Goal: Task Accomplishment & Management: Use online tool/utility

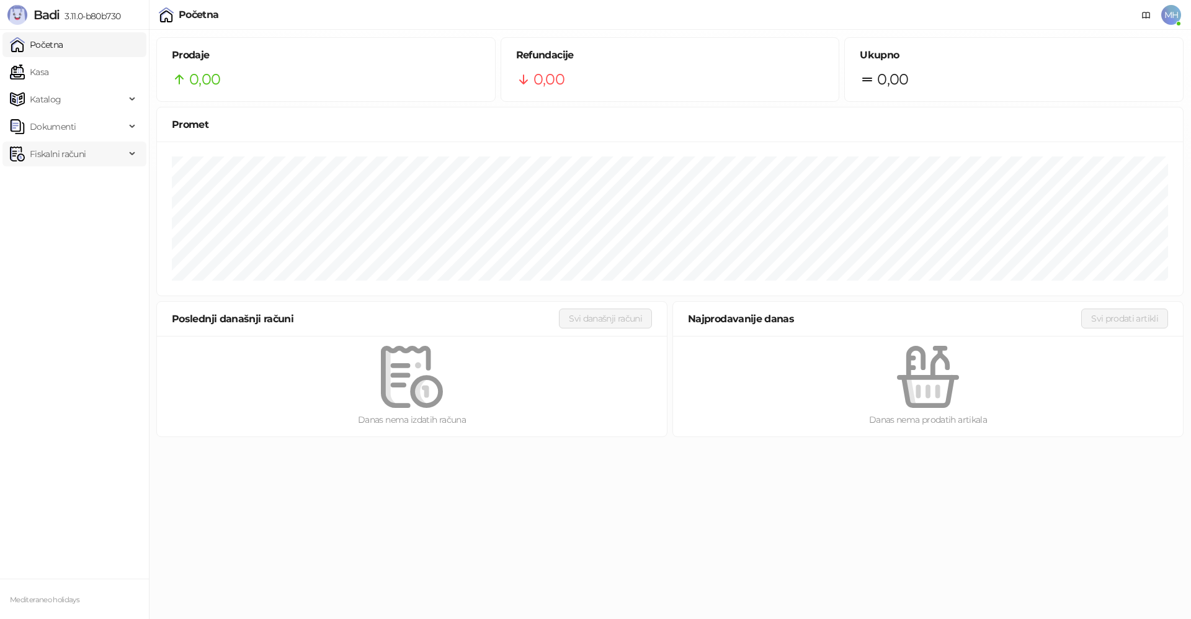
click at [46, 157] on span "Fiskalni računi" at bounding box center [58, 153] width 56 height 25
click at [73, 185] on link "Izdati računi" at bounding box center [49, 181] width 68 height 25
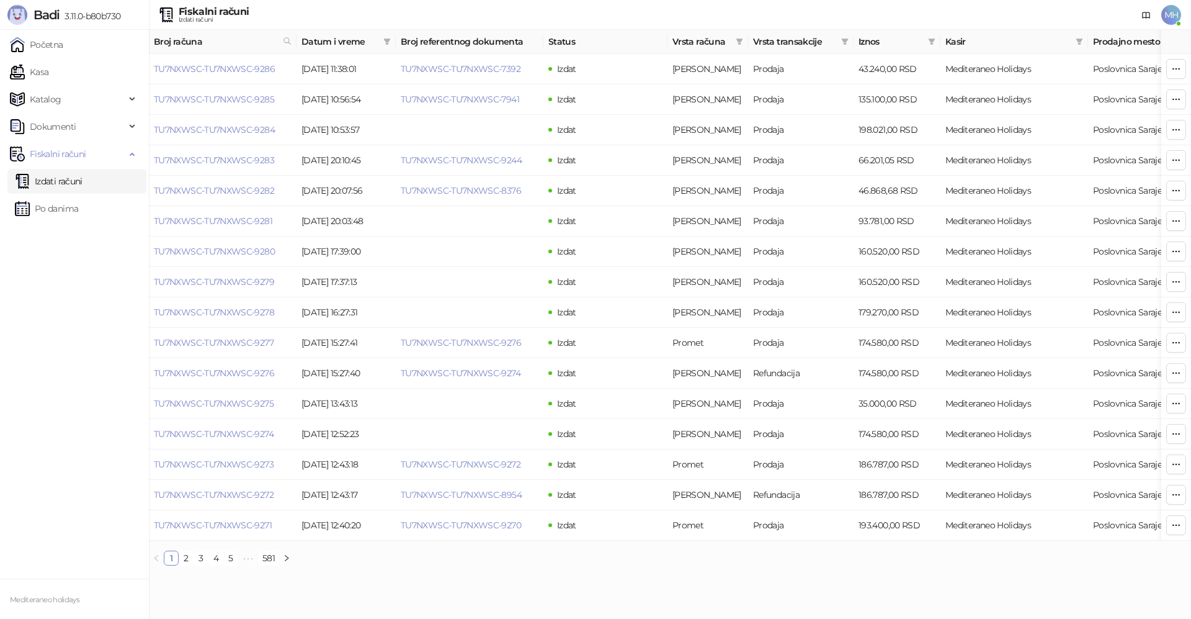
drag, startPoint x: 287, startPoint y: 43, endPoint x: 354, endPoint y: 123, distance: 104.8
click at [287, 44] on icon at bounding box center [287, 41] width 9 height 9
type input "****"
click at [266, 99] on button "U redu" at bounding box center [271, 95] width 37 height 15
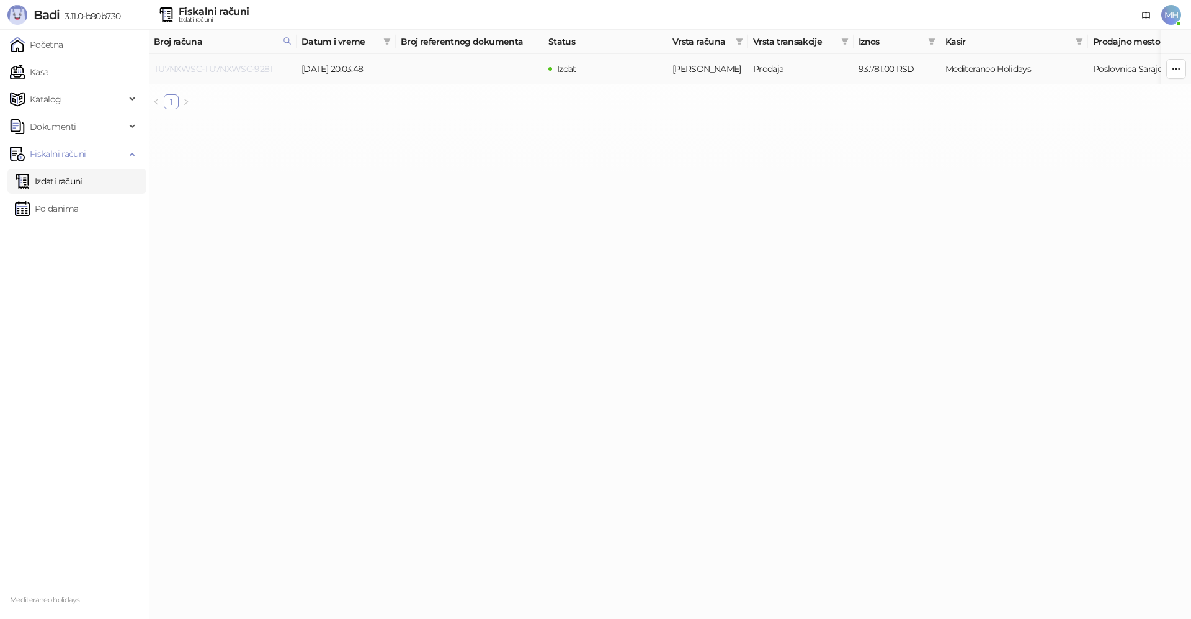
click at [214, 73] on link "TU7NXWSC-TU7NXWSC-9281" at bounding box center [213, 68] width 118 height 11
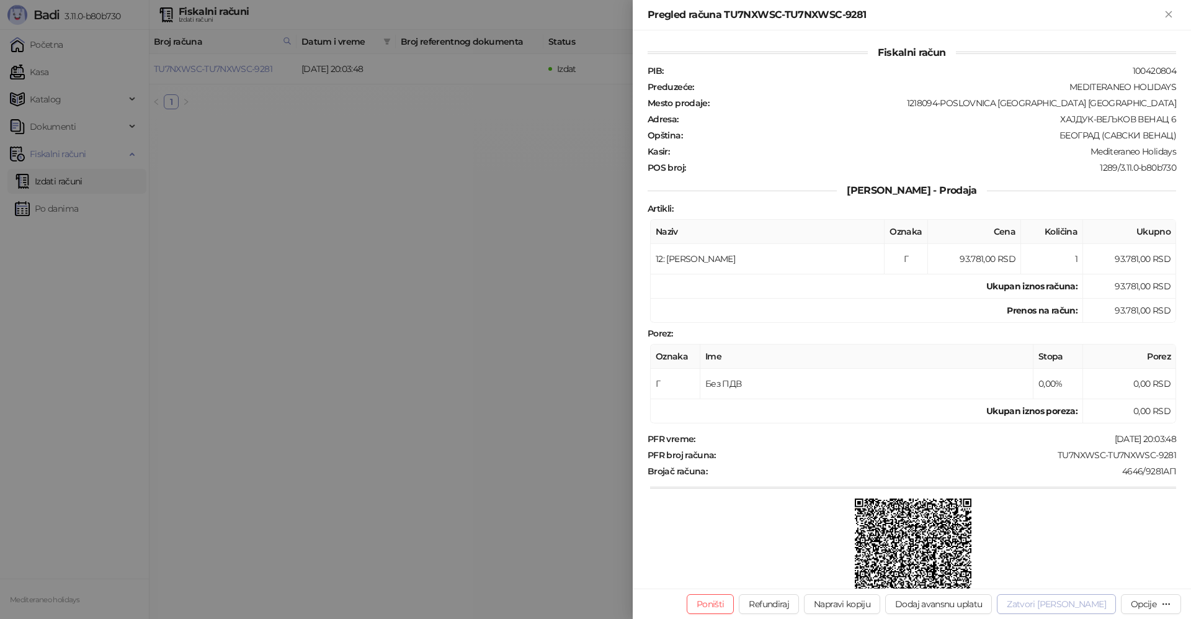
click at [1075, 603] on button "Zatvori [PERSON_NAME]" at bounding box center [1056, 604] width 119 height 20
type input "**********"
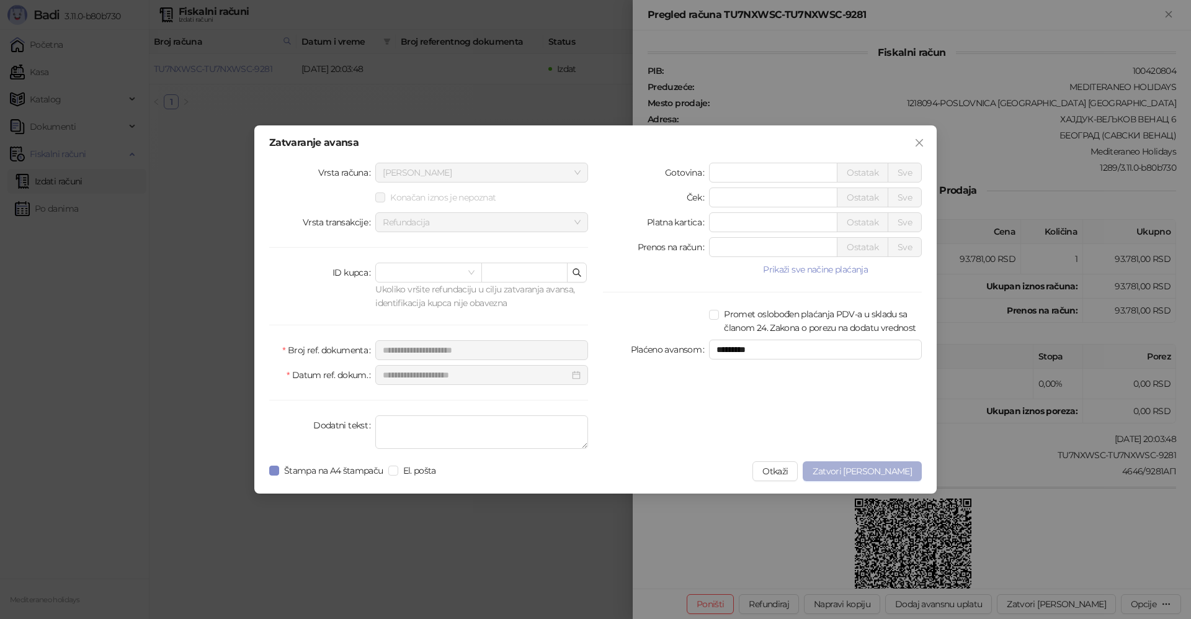
click at [893, 470] on span "Zatvori [PERSON_NAME]" at bounding box center [862, 470] width 99 height 11
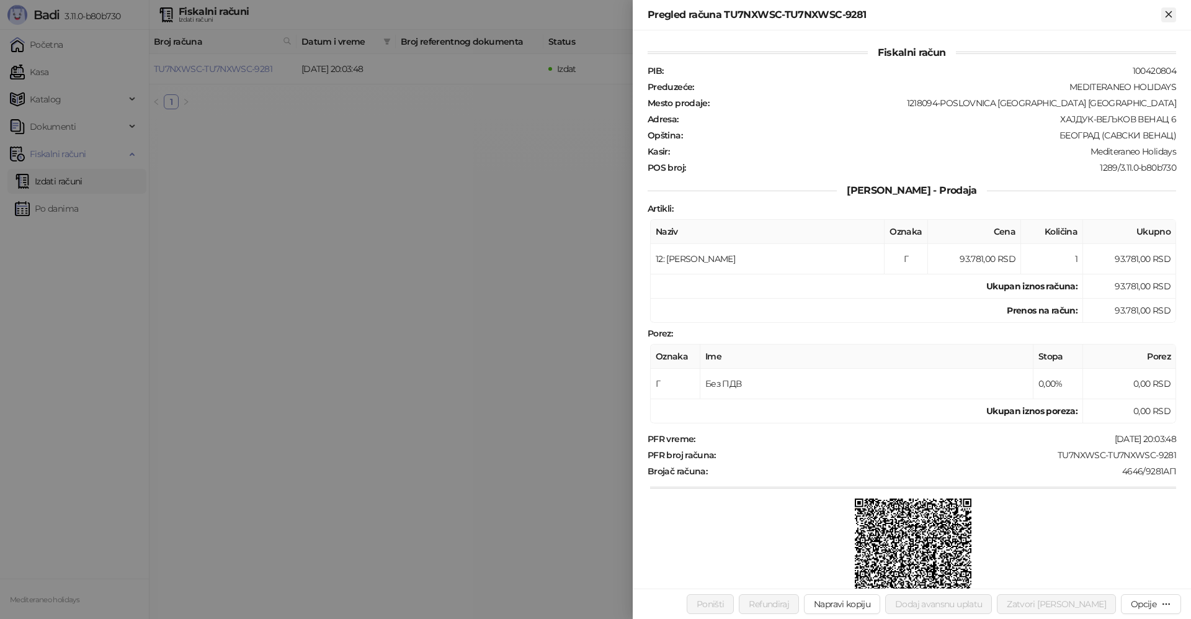
click at [1173, 12] on icon "Zatvori" at bounding box center [1168, 14] width 11 height 11
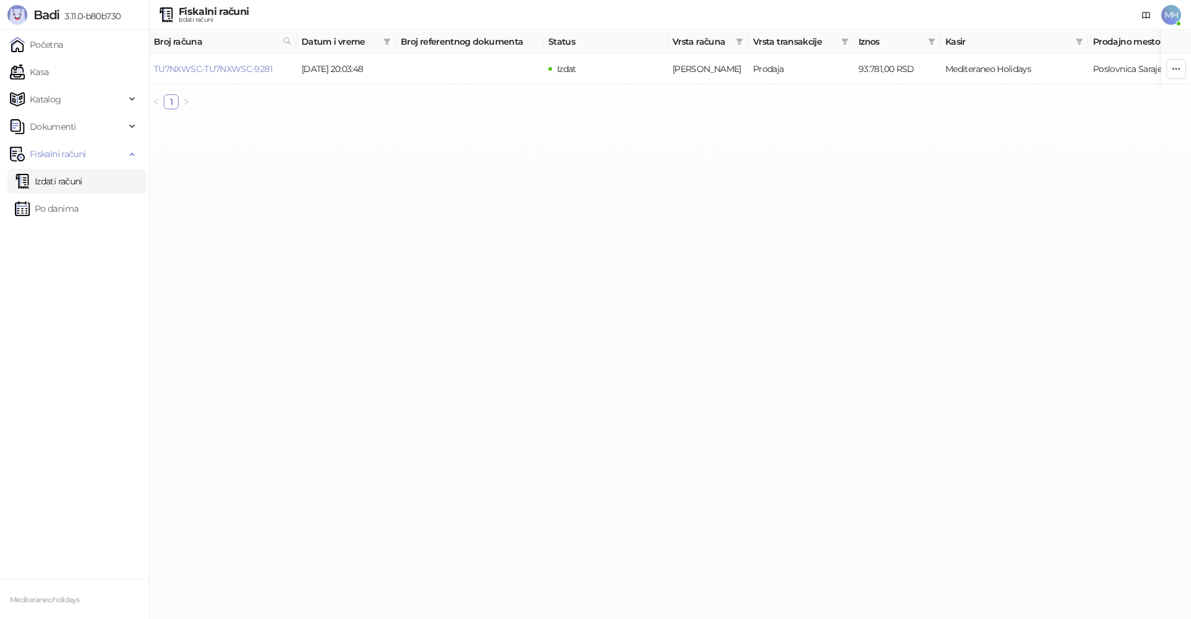
click at [67, 179] on link "Izdati računi" at bounding box center [49, 181] width 68 height 25
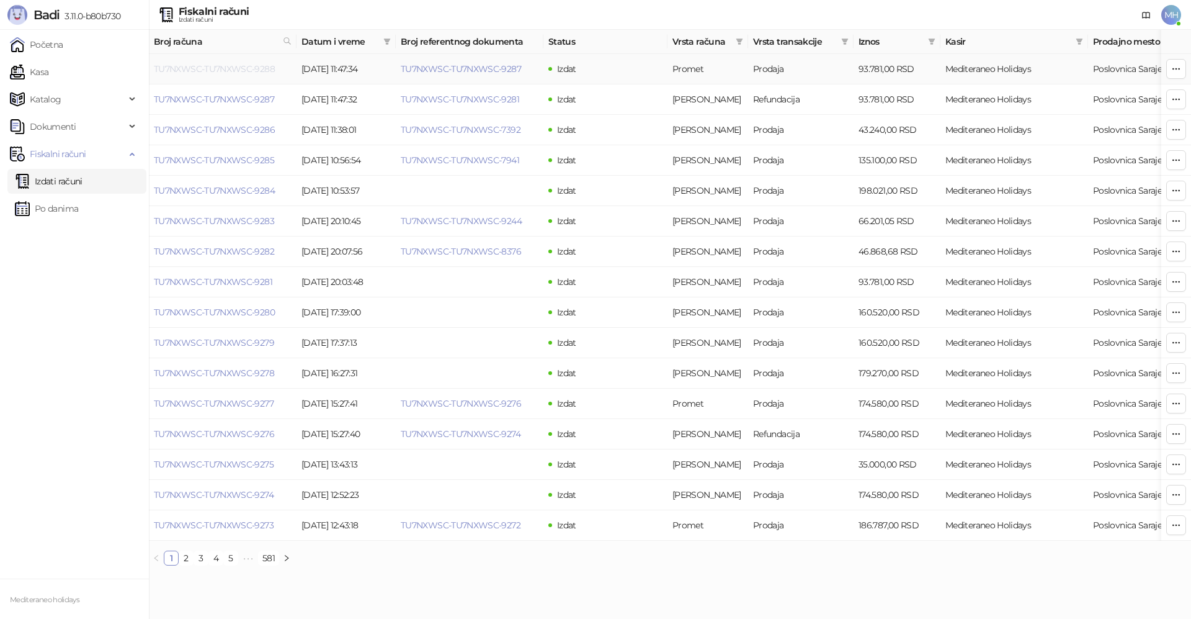
click at [253, 66] on link "TU7NXWSC-TU7NXWSC-9288" at bounding box center [214, 68] width 121 height 11
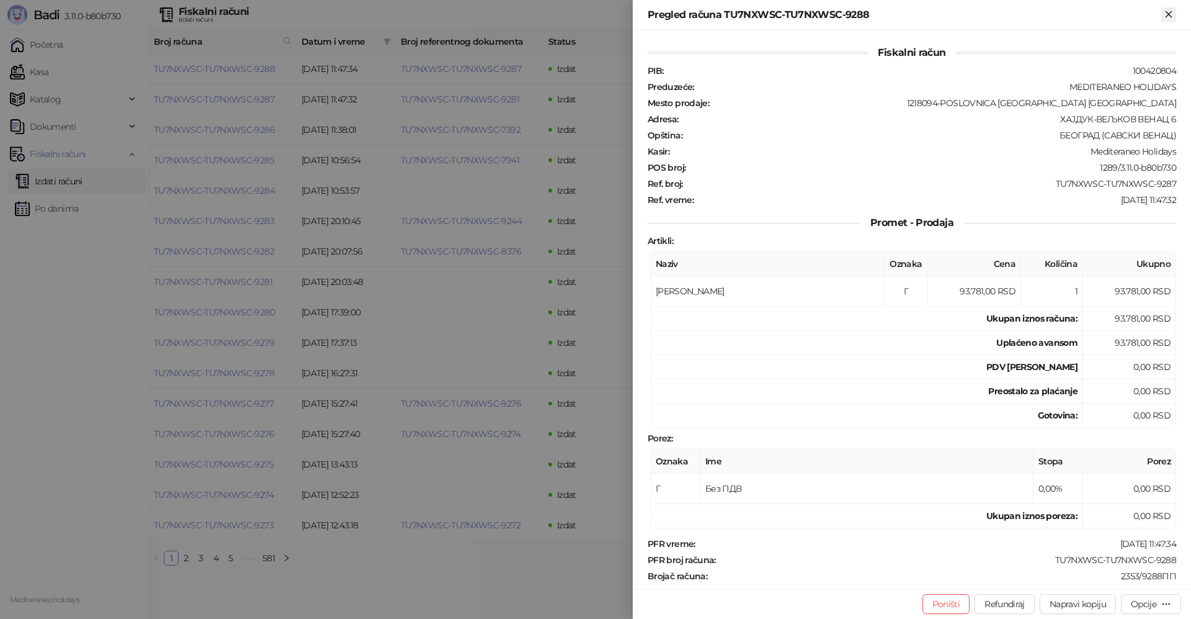
click at [1170, 16] on icon "Zatvori" at bounding box center [1169, 14] width 6 height 6
